Goal: Find specific page/section: Find specific page/section

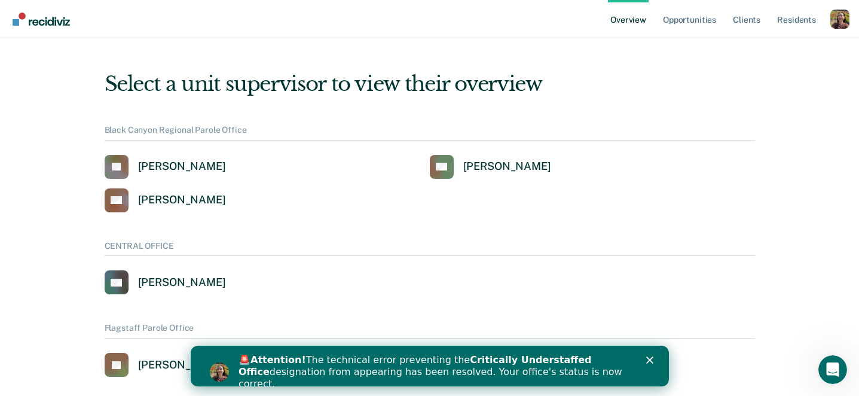
click at [834, 26] on div "Profile dropdown button" at bounding box center [839, 19] width 19 height 19
click at [763, 54] on link "Profile" at bounding box center [791, 55] width 77 height 10
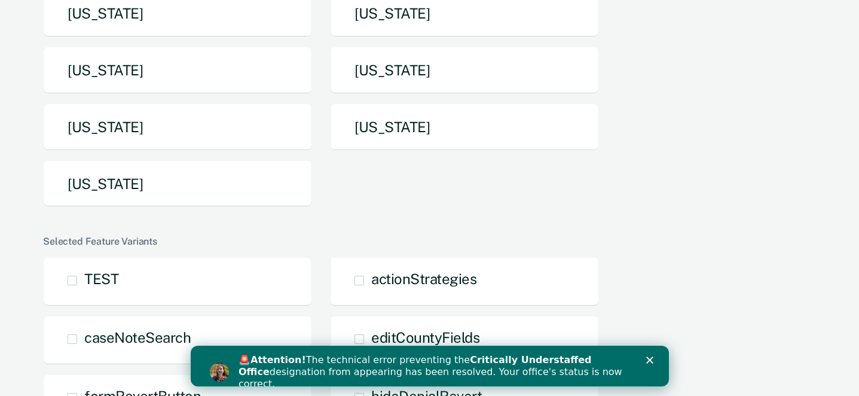
scroll to position [375, 0]
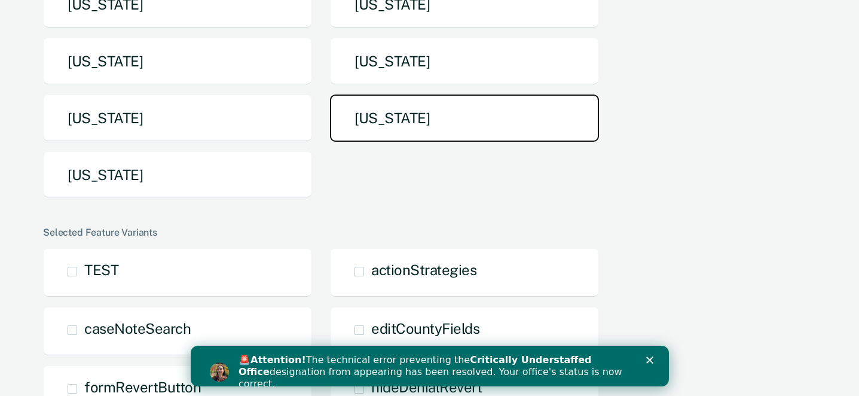
click at [418, 124] on button "[US_STATE]" at bounding box center [464, 117] width 269 height 47
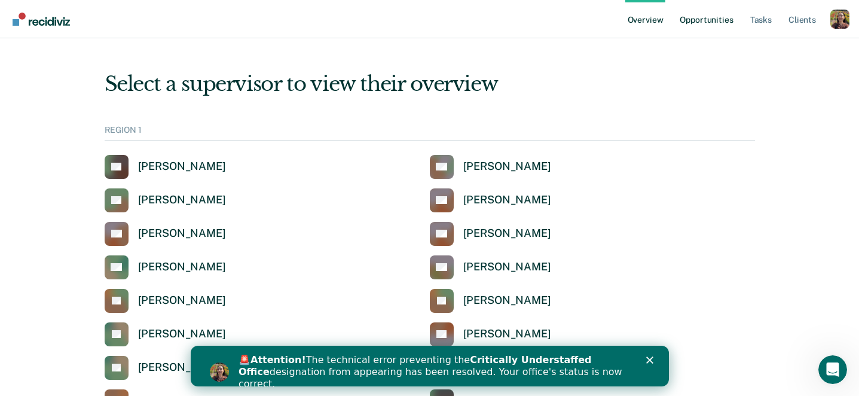
click at [715, 22] on link "Opportunities" at bounding box center [706, 19] width 58 height 38
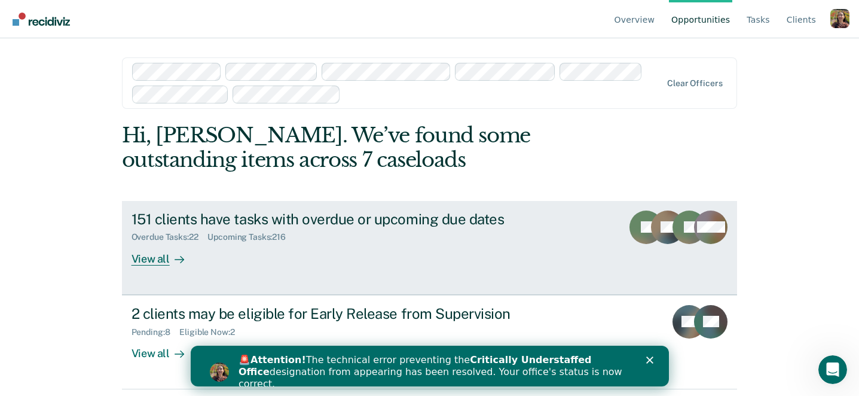
click at [221, 252] on div "151 clients have tasks with overdue or upcoming due dates Overdue Tasks : 22 Up…" at bounding box center [355, 237] width 448 height 55
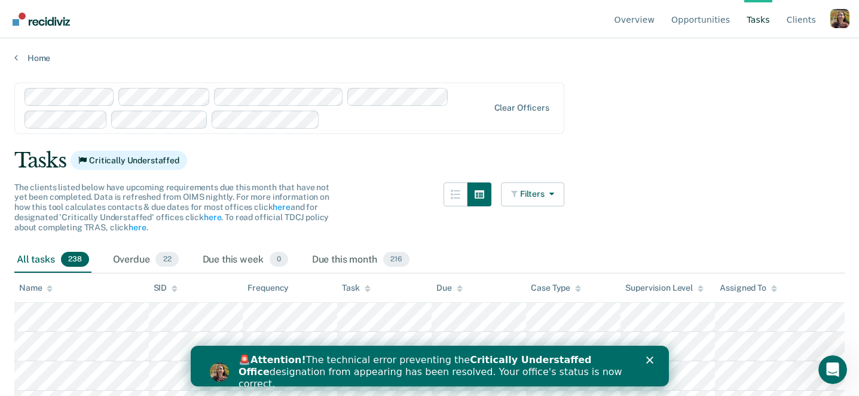
click at [734, 17] on ul "Overview Opportunities Tasks Client s" at bounding box center [721, 19] width 218 height 38
click at [700, 16] on link "Opportunities" at bounding box center [700, 19] width 63 height 38
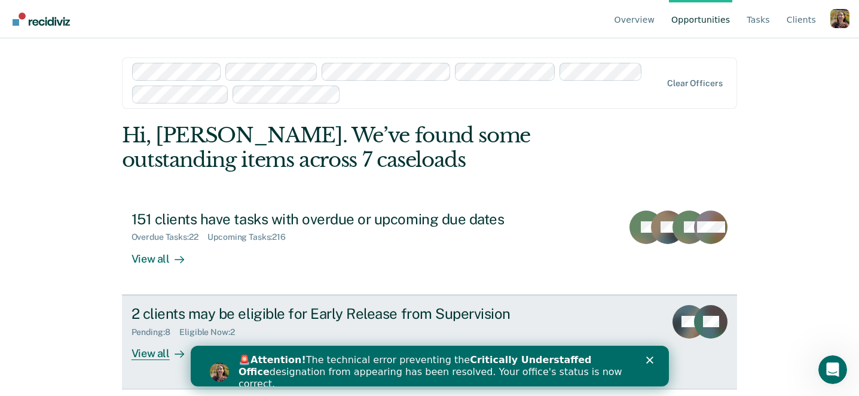
click at [147, 344] on div "View all" at bounding box center [164, 348] width 67 height 23
